Goal: Find specific page/section: Find specific page/section

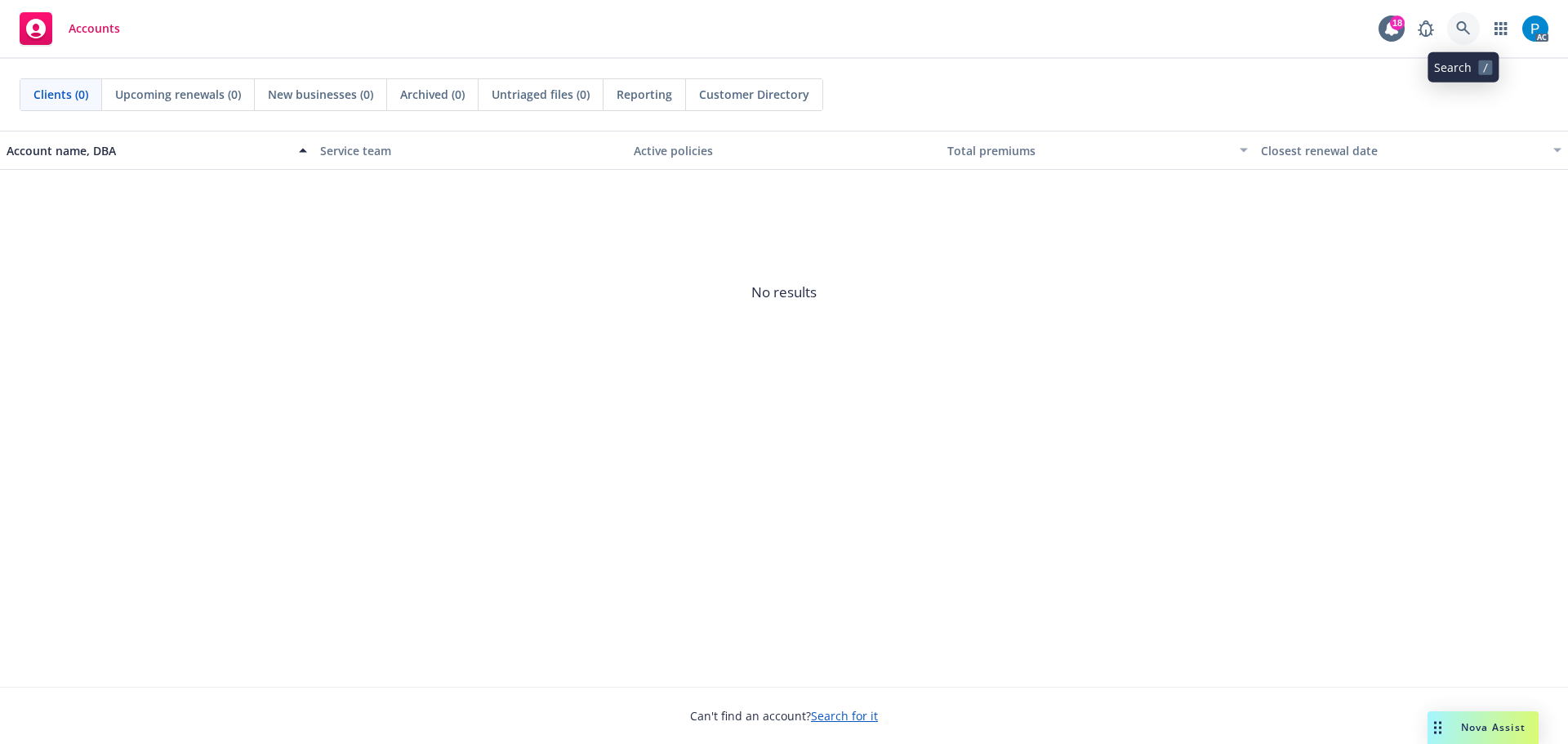
click at [1460, 22] on icon at bounding box center [1463, 29] width 14 height 14
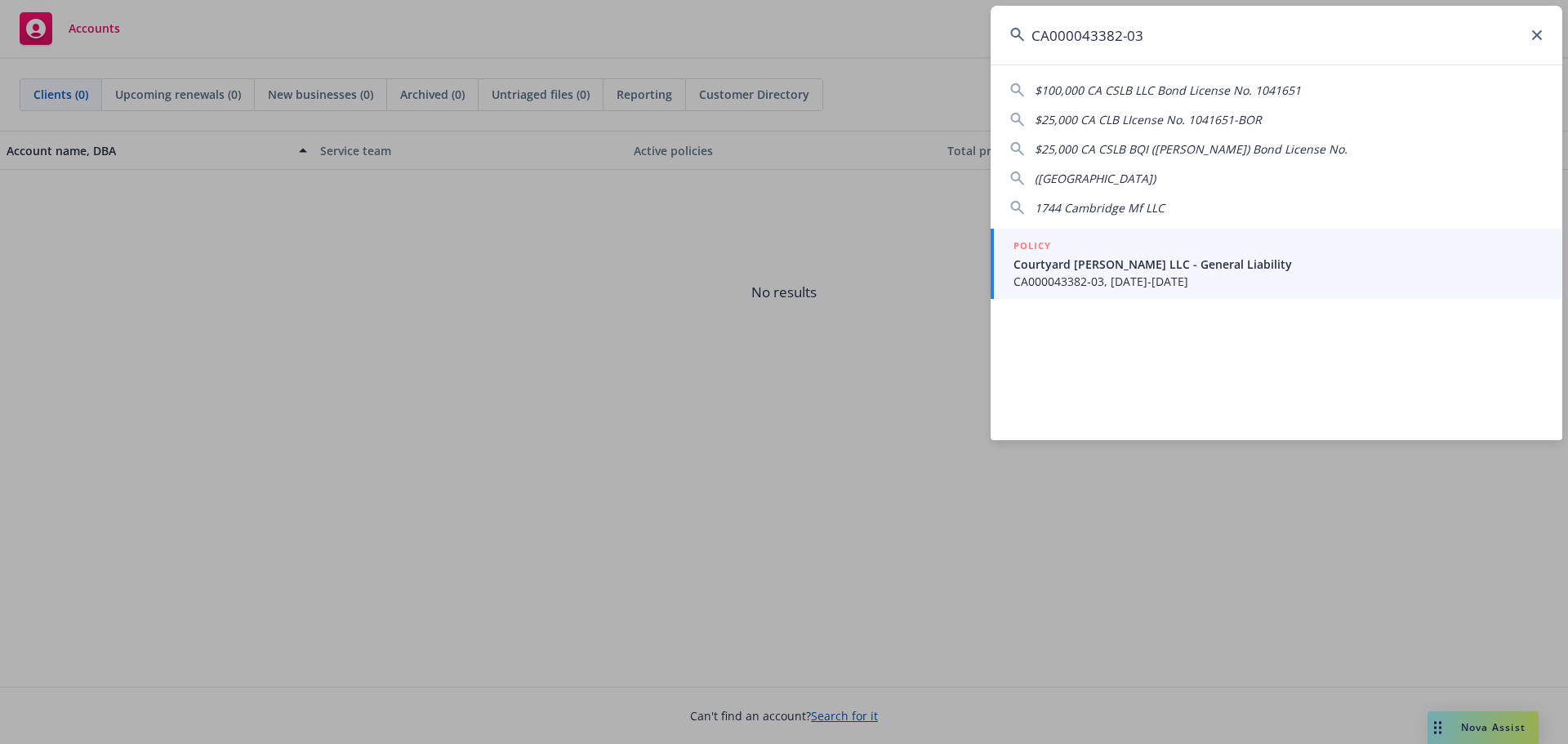
type input "CA000043382-03"
click at [1149, 282] on span "CA000043382-03, 10/11/2023-10/11/2024" at bounding box center [1277, 280] width 530 height 17
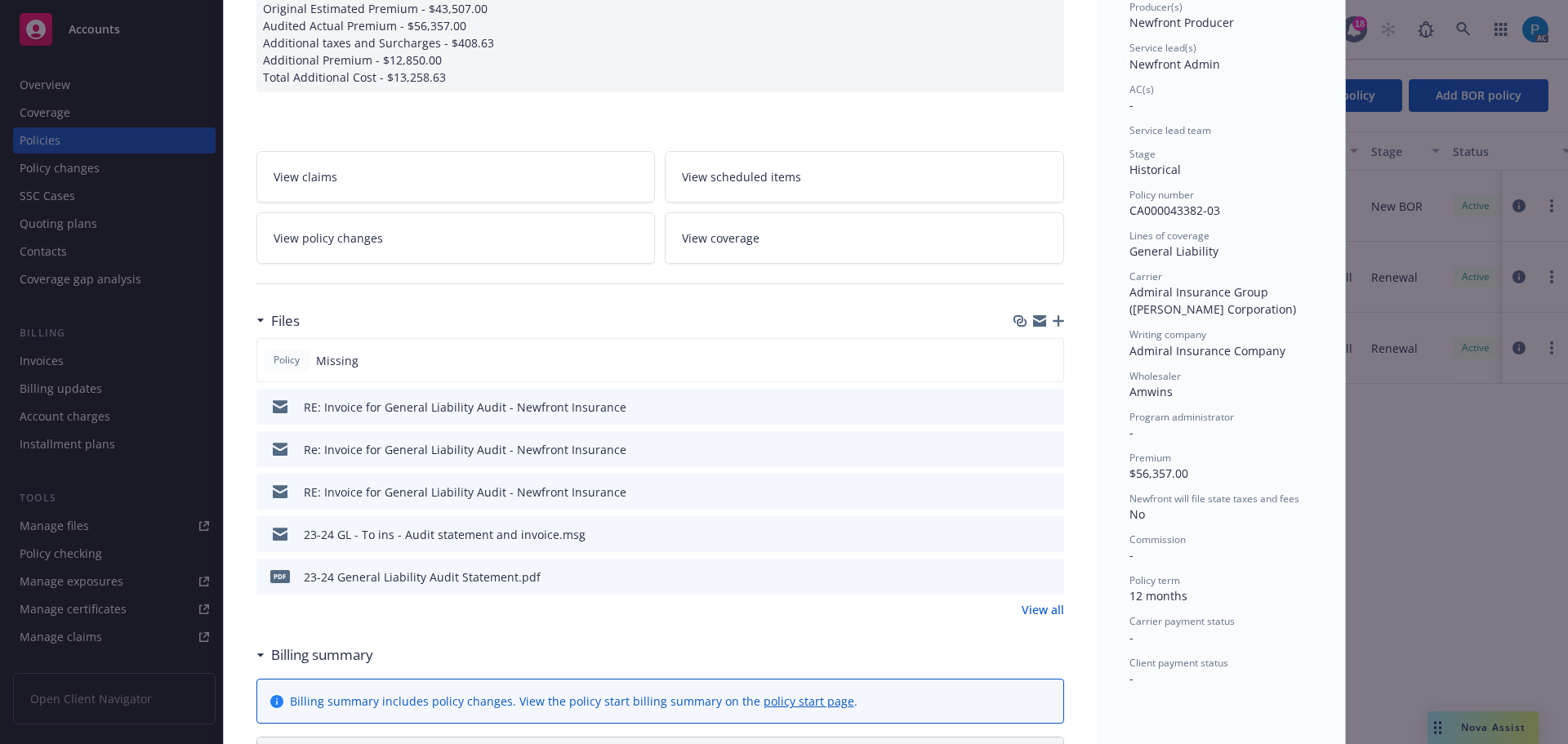
scroll to position [245, 0]
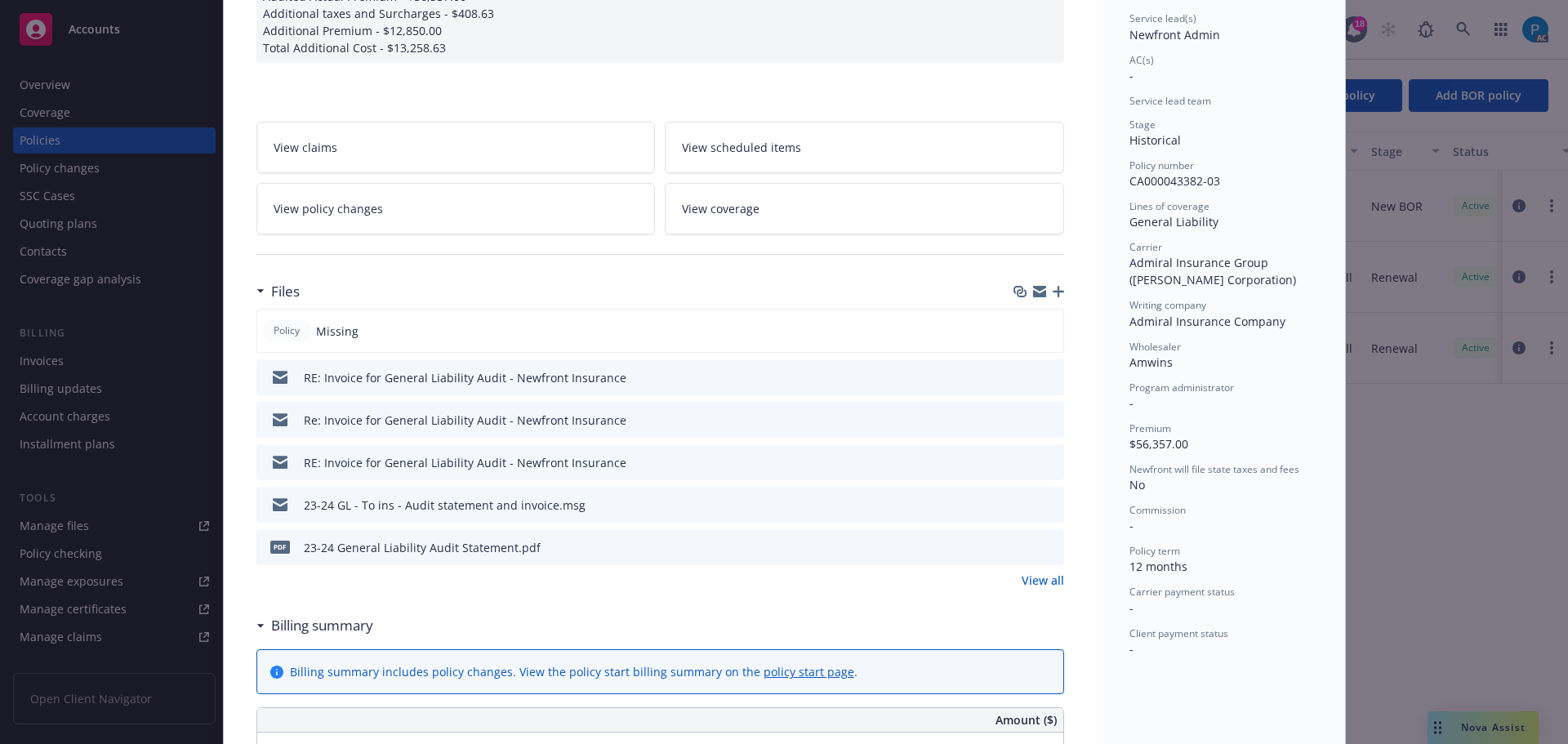
click at [1034, 578] on link "View all" at bounding box center [1043, 580] width 42 height 17
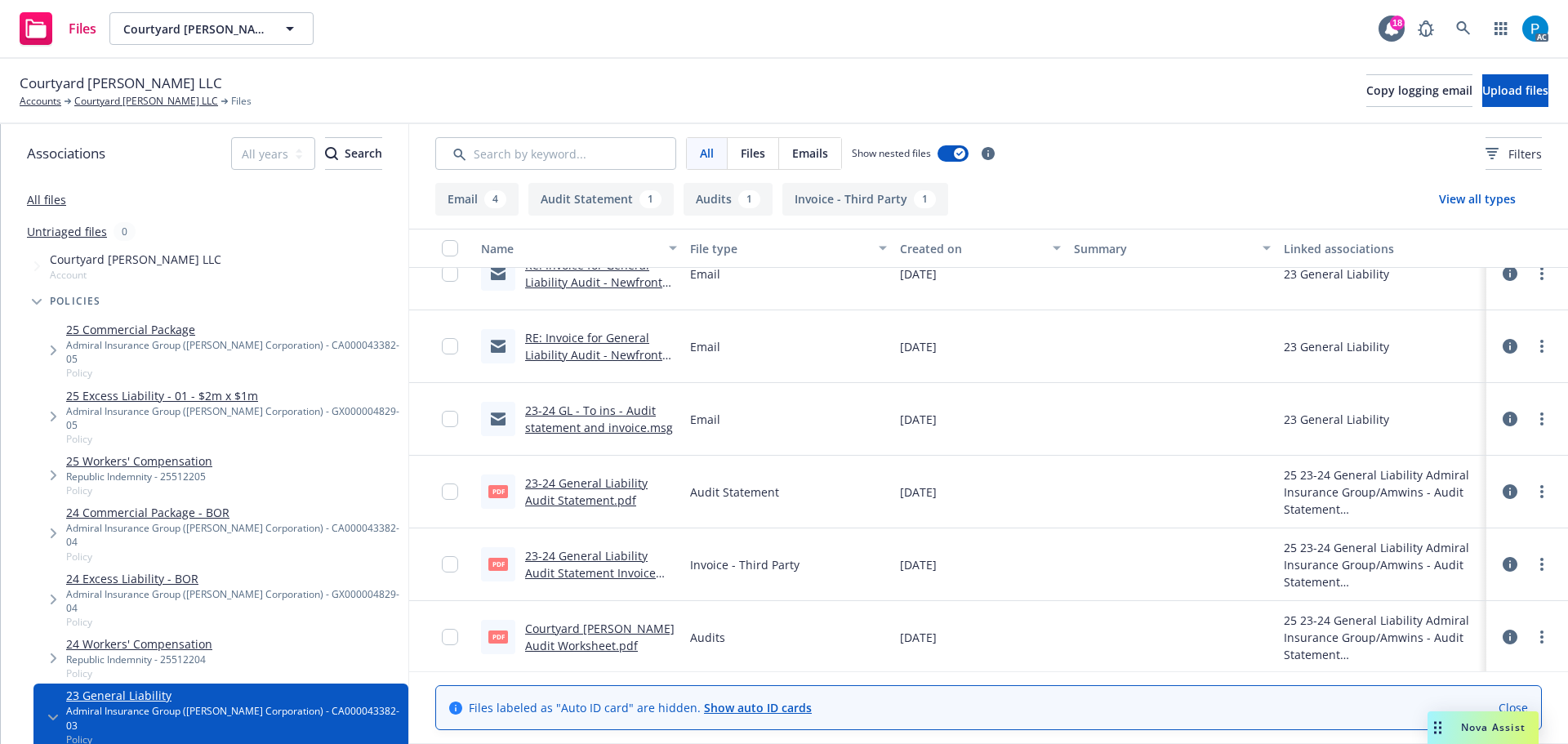
scroll to position [106, 0]
click at [589, 547] on link "23-24 General Liability Audit Statement Invoice .pdf" at bounding box center [590, 570] width 131 height 50
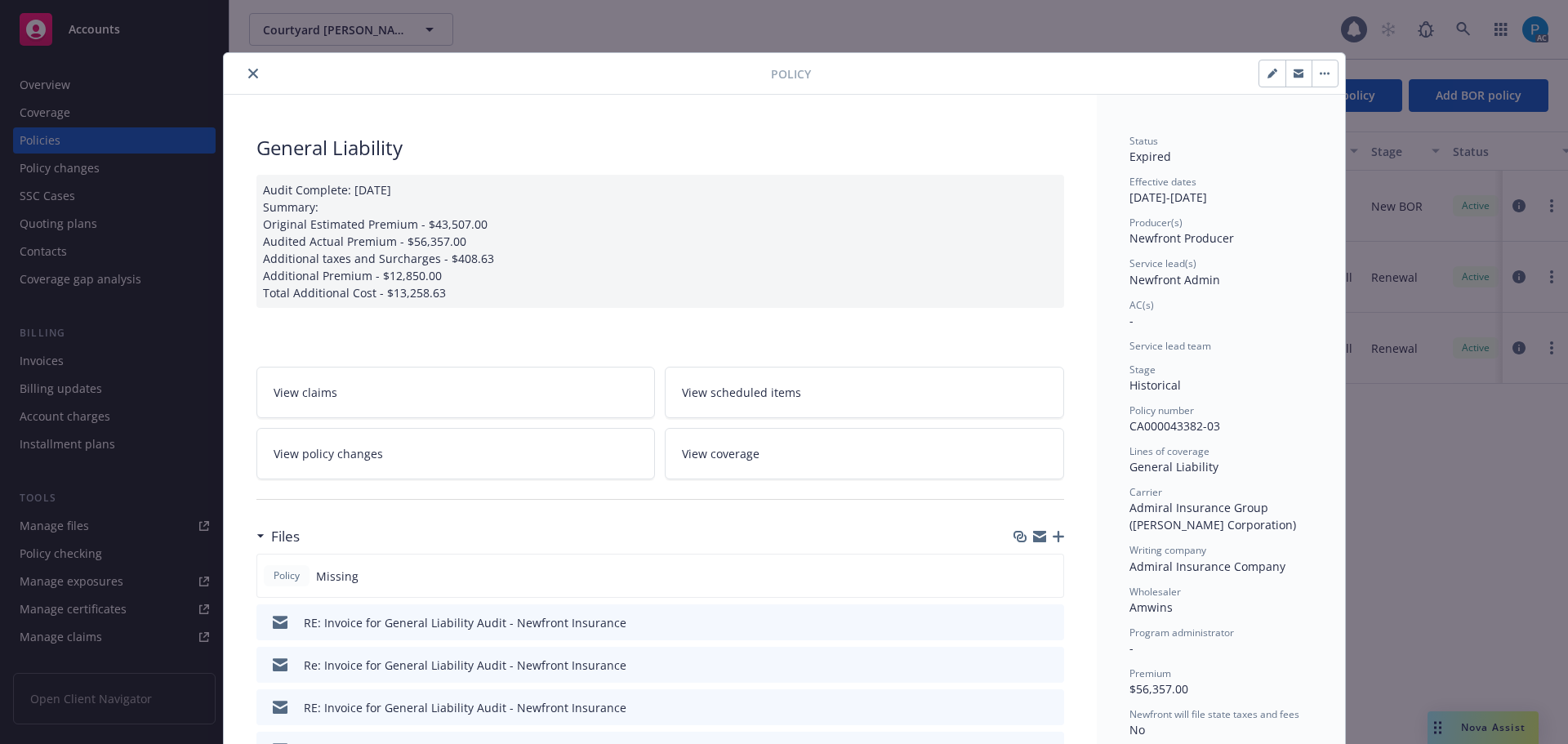
click at [248, 69] on icon "close" at bounding box center [253, 73] width 10 height 10
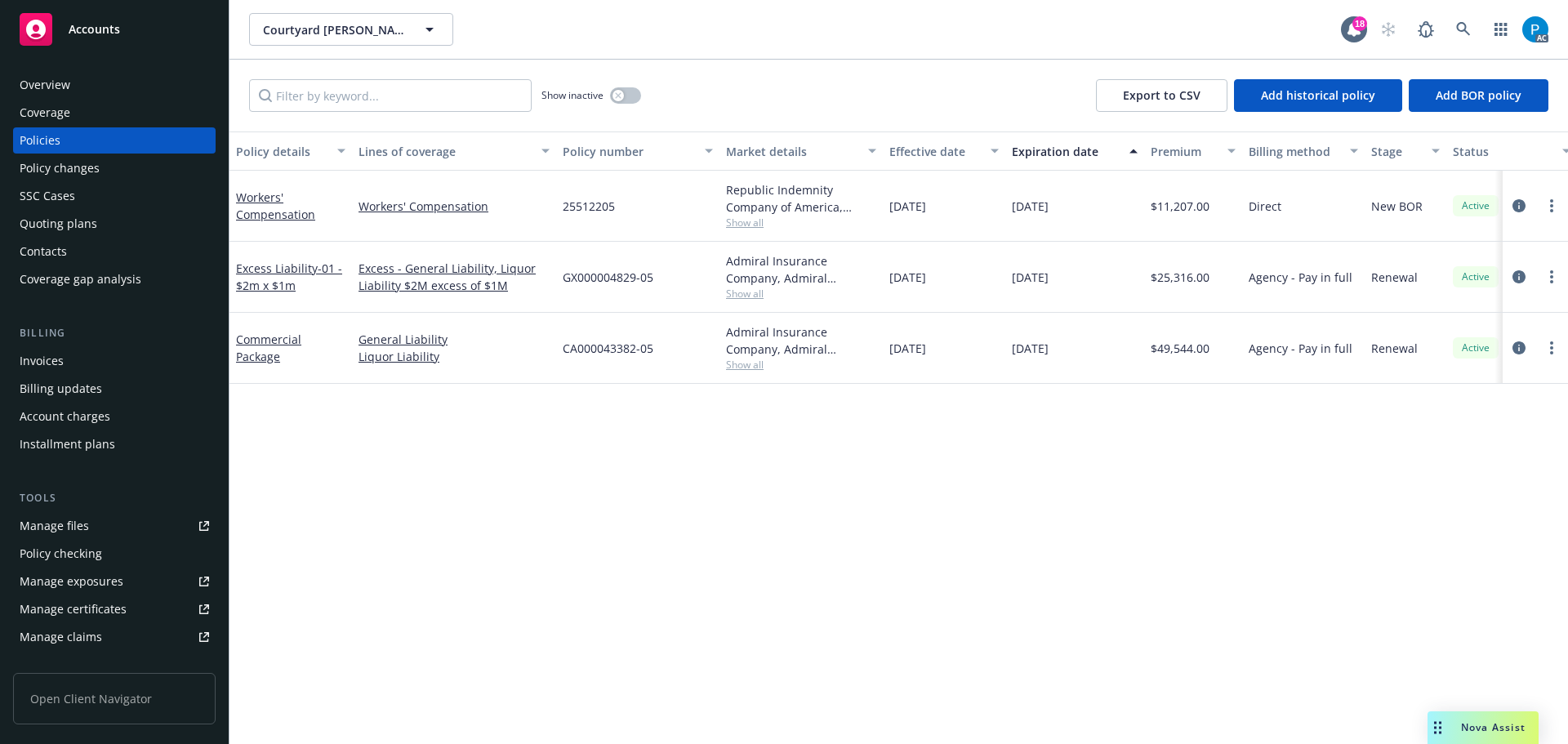
click at [56, 354] on div "Invoices" at bounding box center [42, 361] width 44 height 26
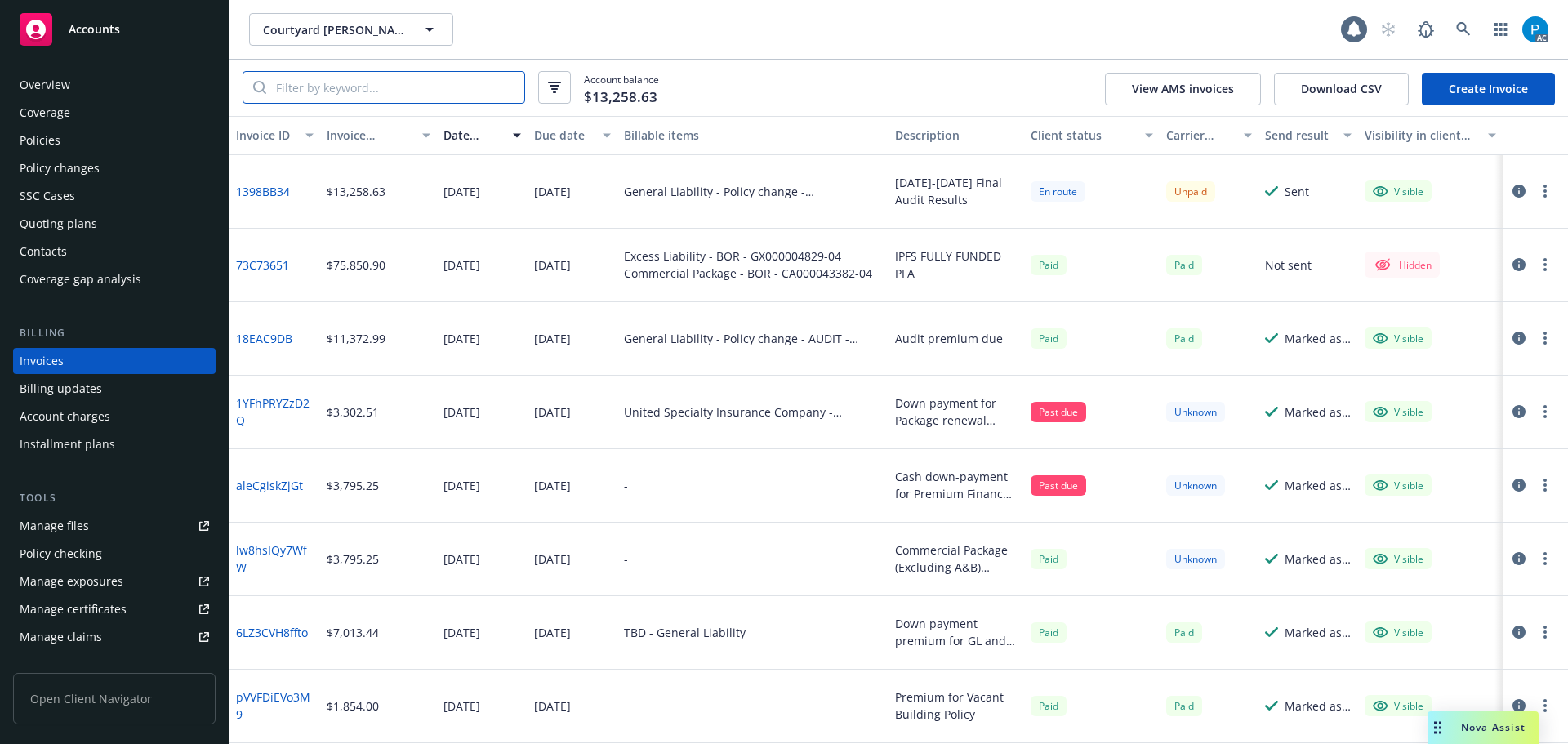
click at [392, 82] on input "search" at bounding box center [395, 87] width 258 height 31
paste input "1398BB34"
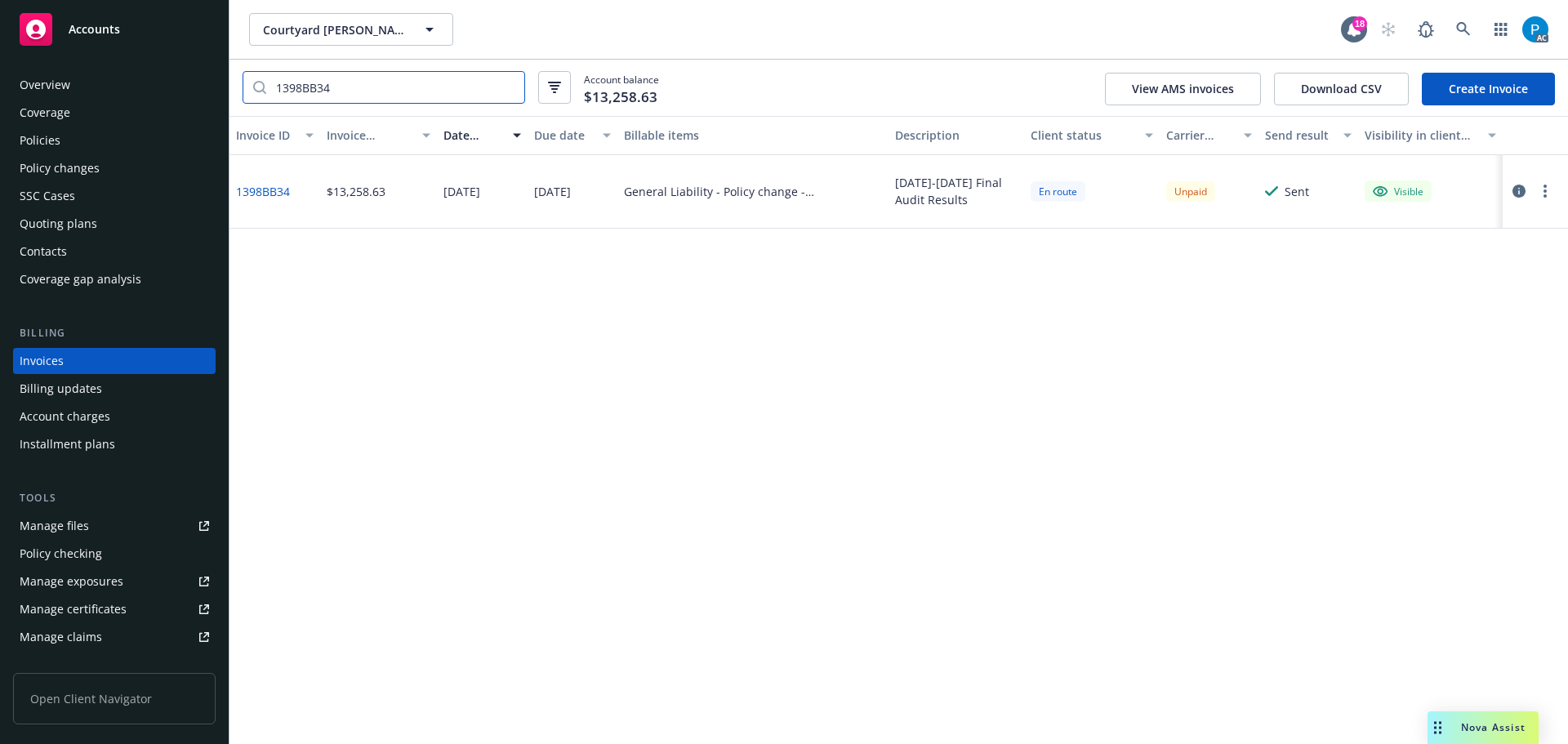
type input "1398BB34"
click at [1517, 188] on icon "button" at bounding box center [1519, 191] width 13 height 13
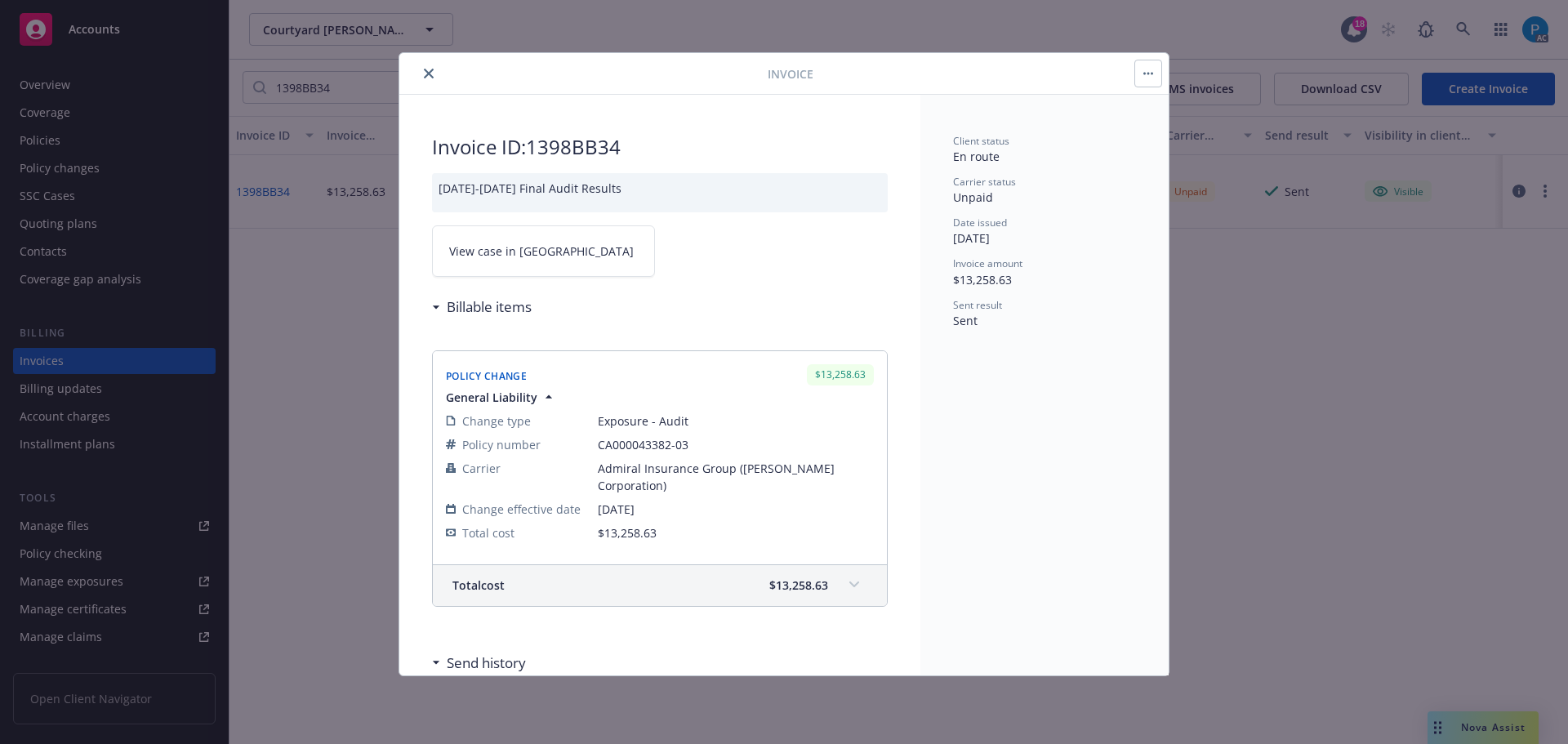
click at [540, 254] on link "View case in [GEOGRAPHIC_DATA]" at bounding box center [543, 251] width 223 height 51
